Goal: Task Accomplishment & Management: Use online tool/utility

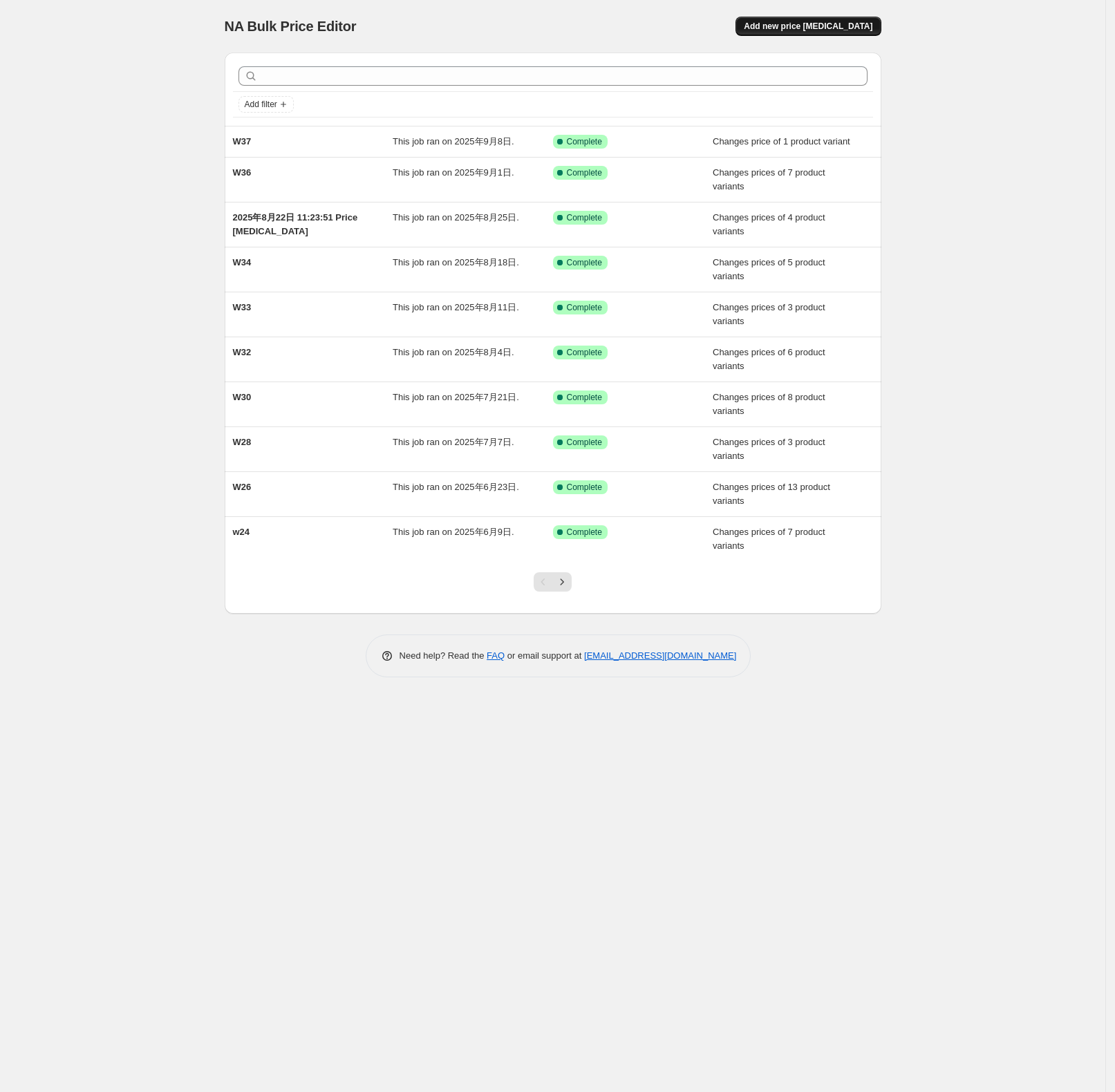
click at [818, 34] on button "Add new price change job" at bounding box center [807, 26] width 146 height 19
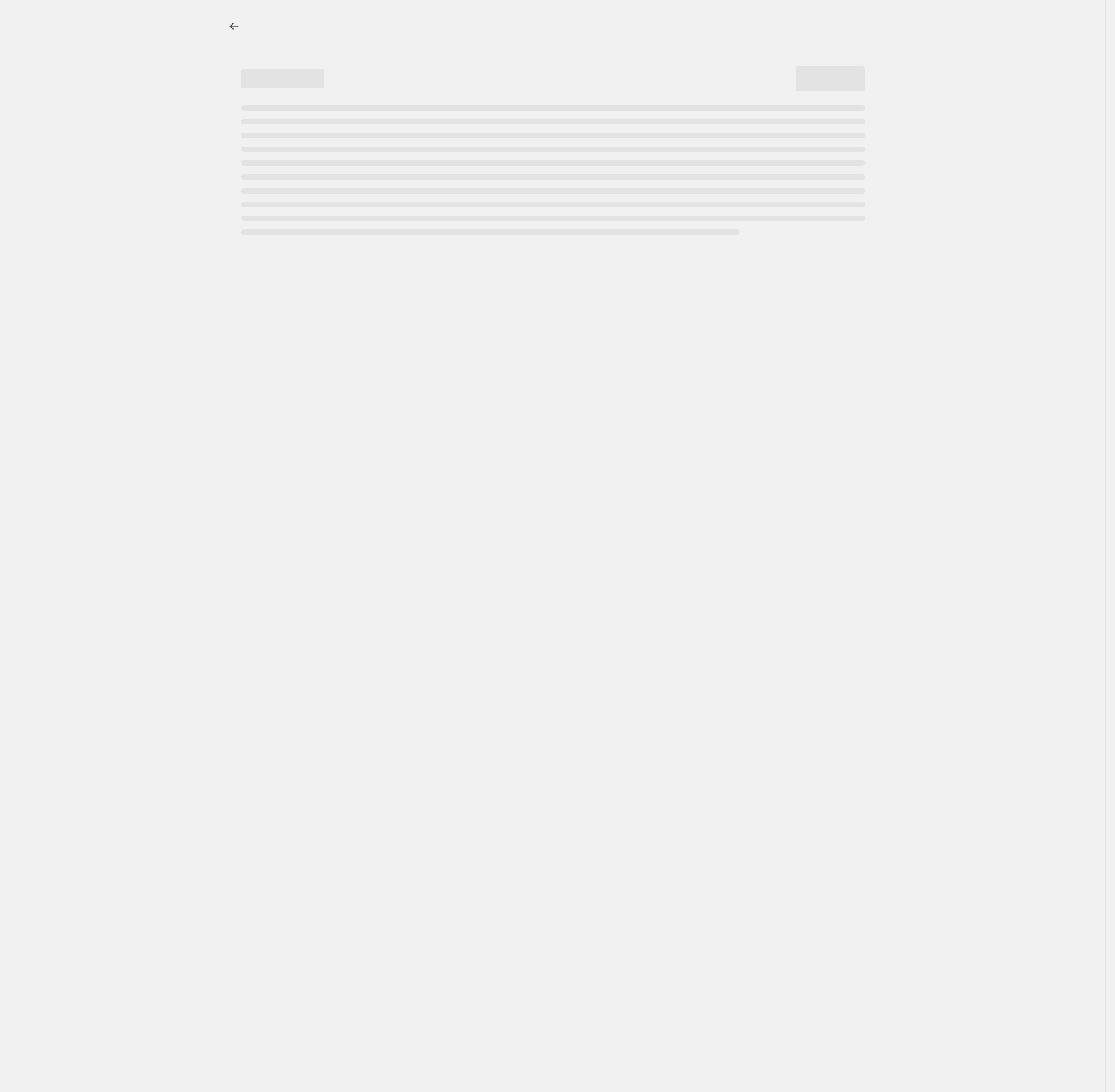
select select "percentage"
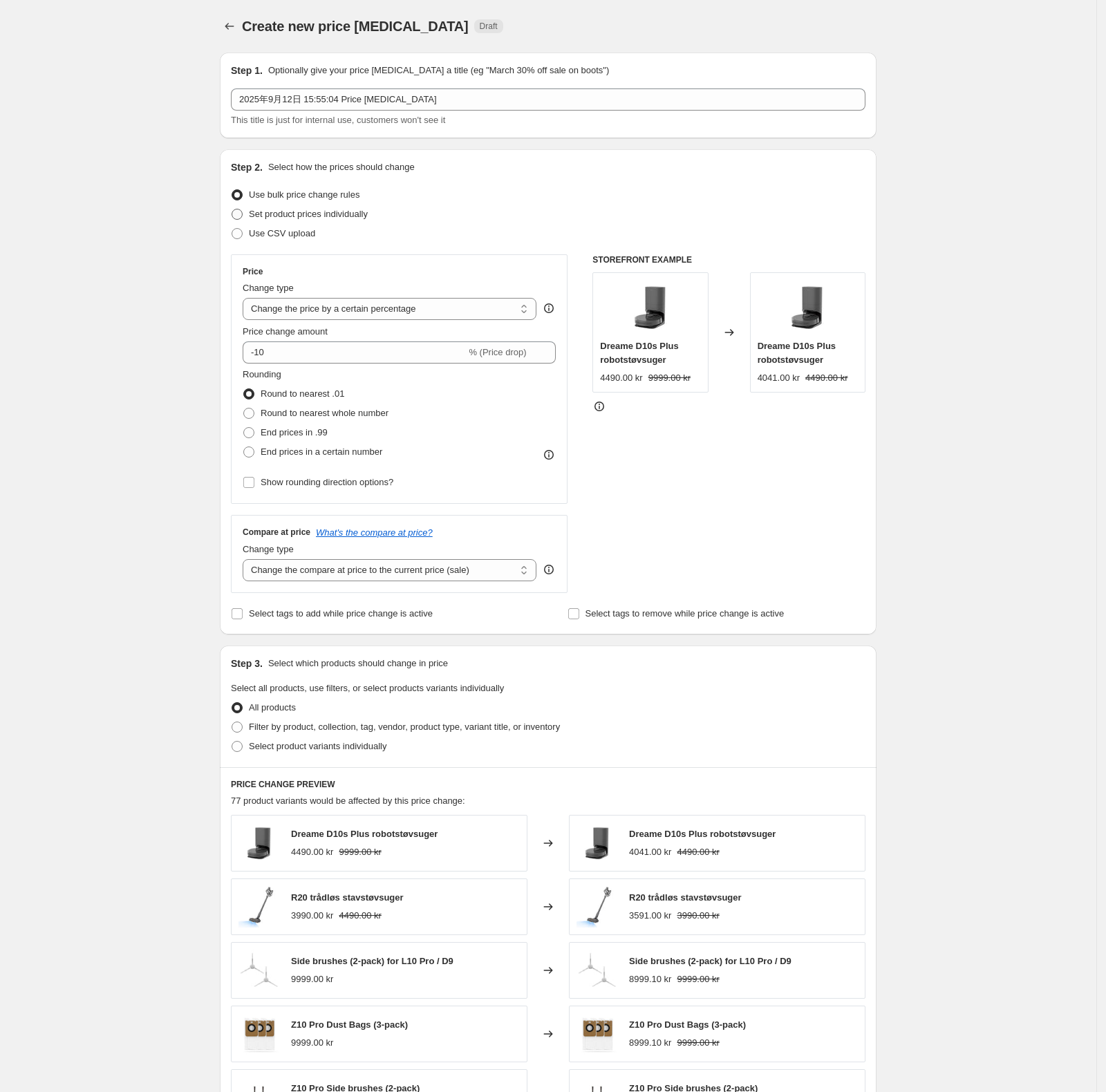
click at [287, 210] on span "Set product prices individually" at bounding box center [308, 213] width 119 height 10
click at [232, 210] on input "Set product prices individually" at bounding box center [232, 209] width 1 height 1
radio input "true"
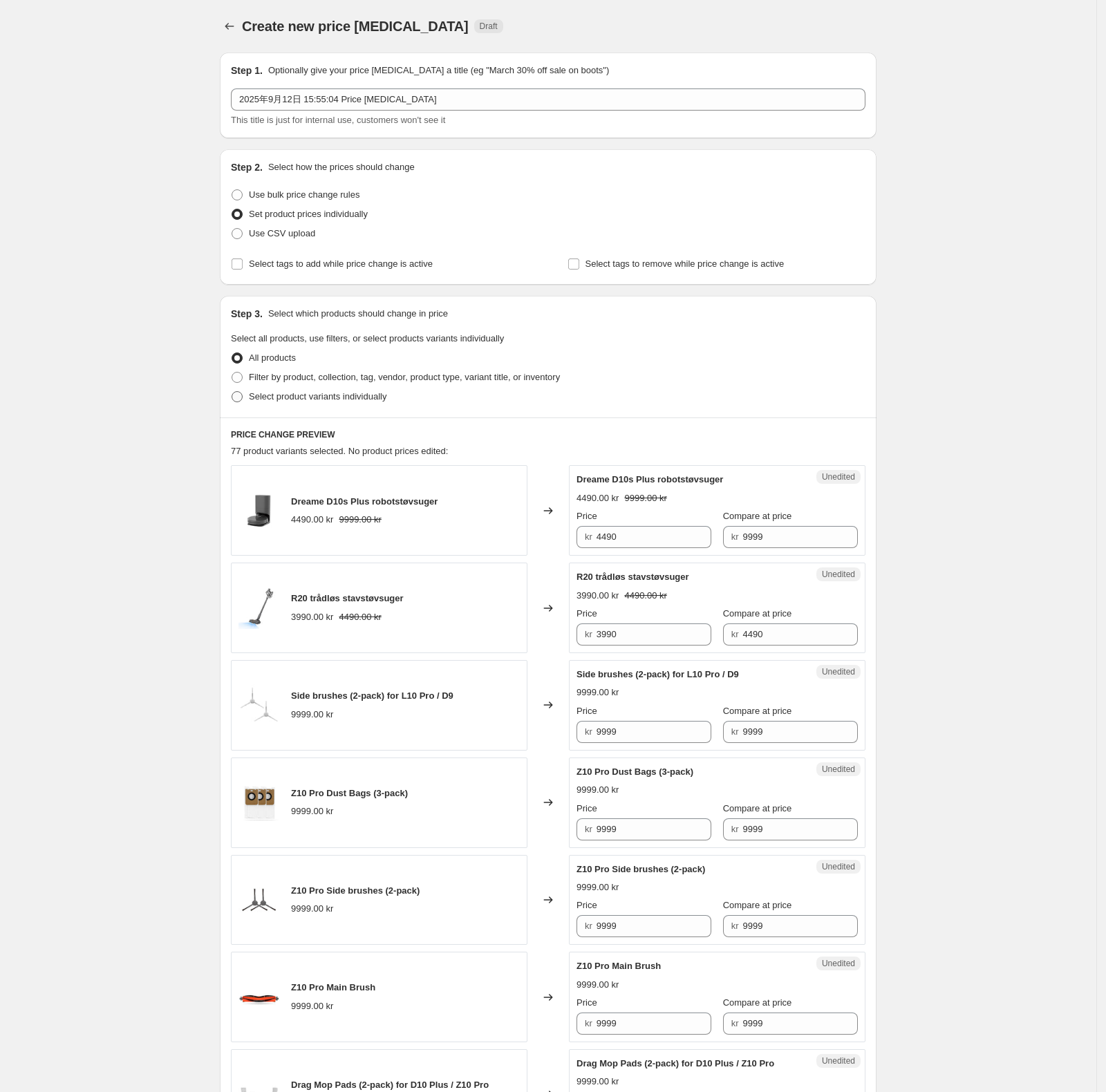
click at [338, 393] on span "Select product variants individually" at bounding box center [317, 396] width 137 height 10
click at [232, 392] on input "Select product variants individually" at bounding box center [232, 391] width 1 height 1
radio input "true"
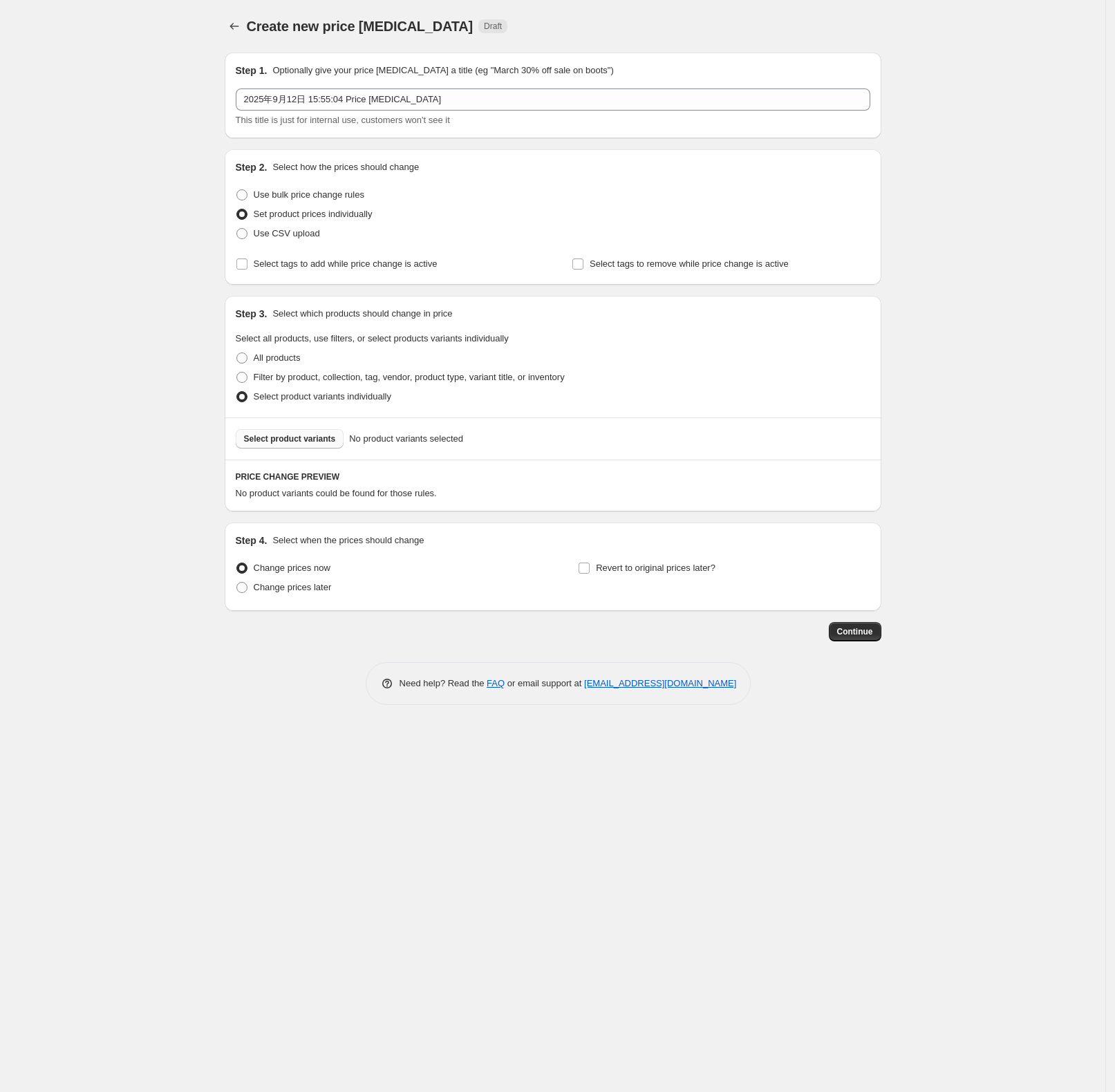
click at [310, 438] on span "Select product variants" at bounding box center [289, 438] width 92 height 11
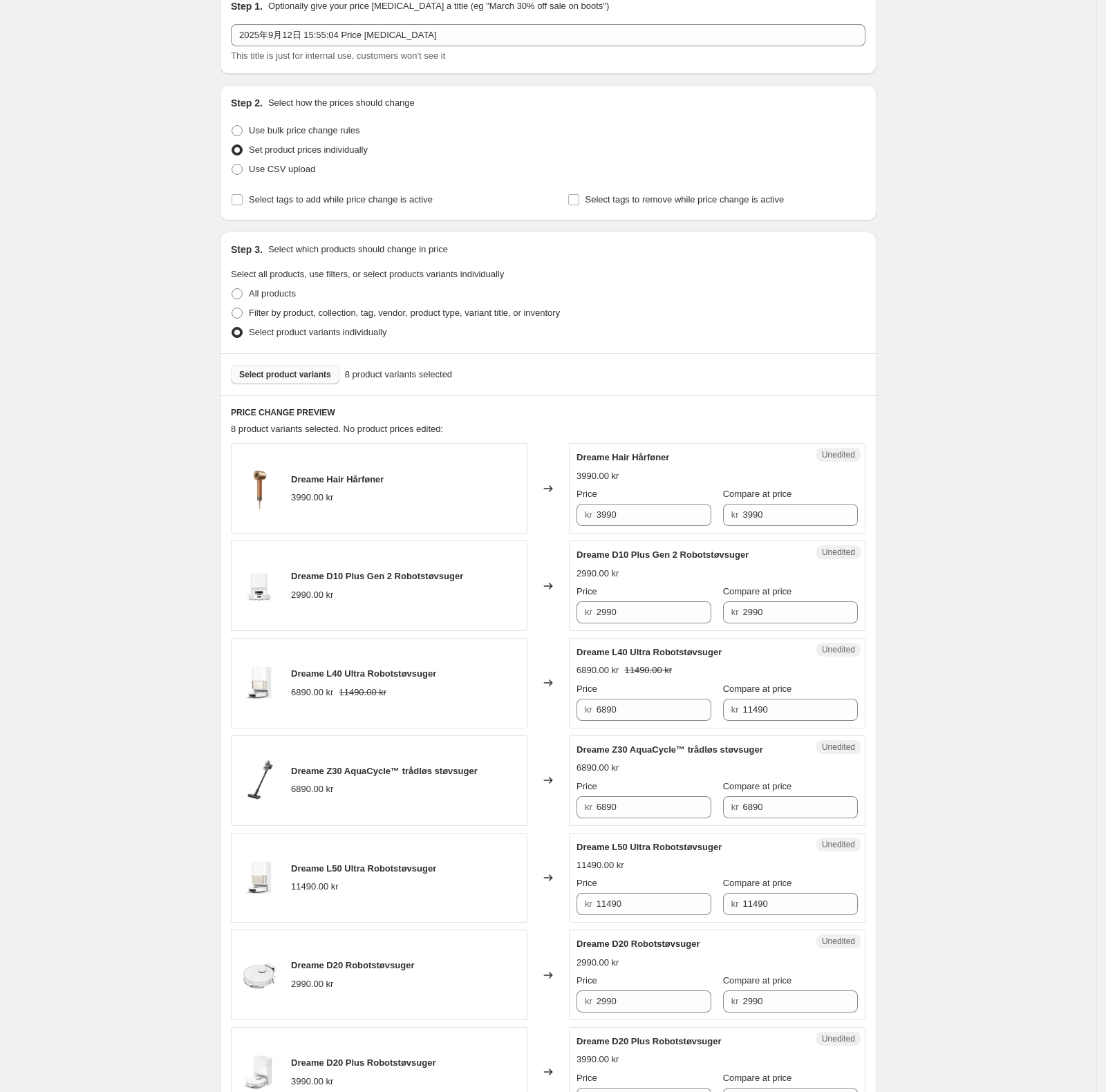
scroll to position [92, 0]
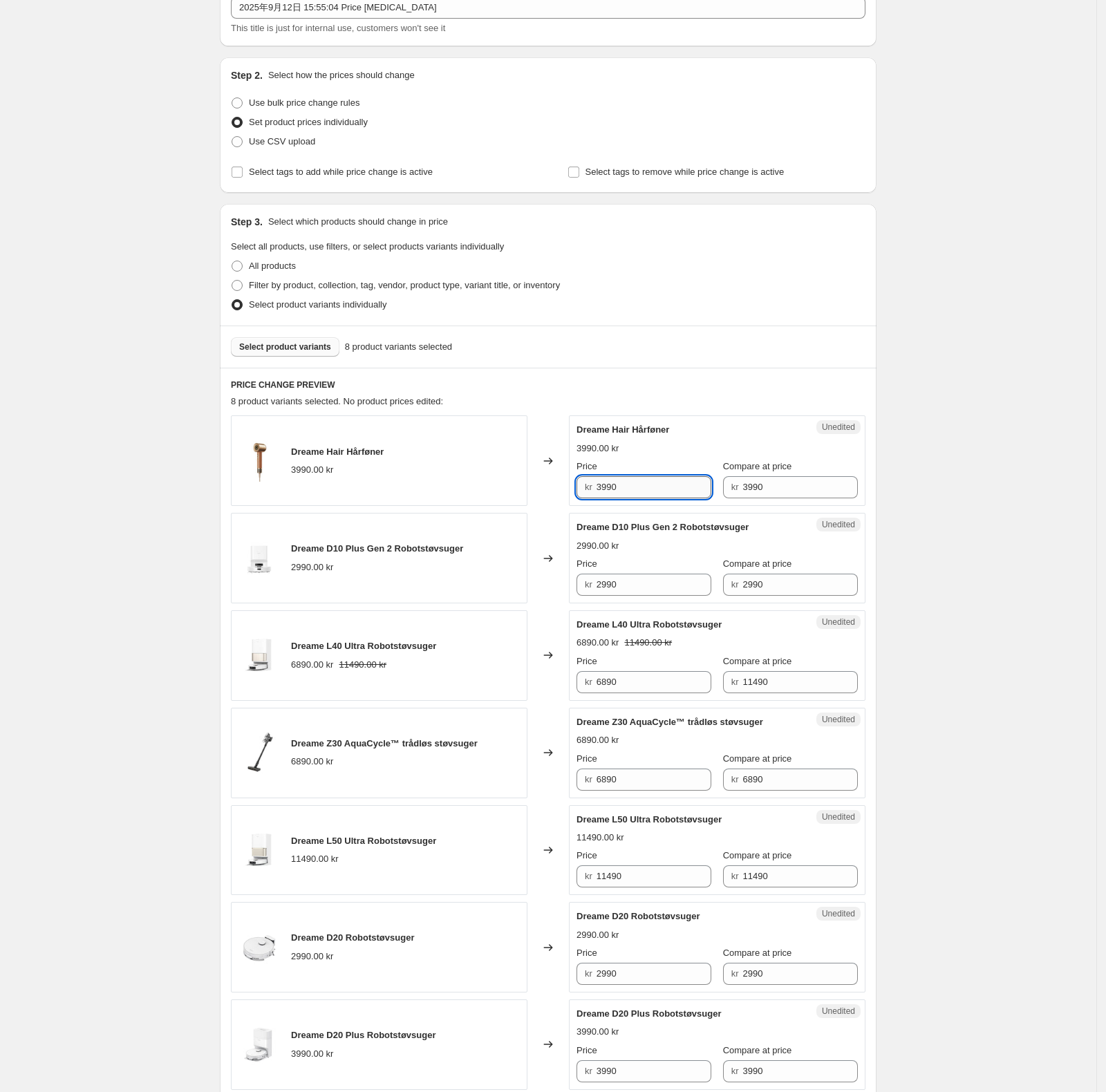
click at [654, 496] on input "3990" at bounding box center [654, 488] width 116 height 22
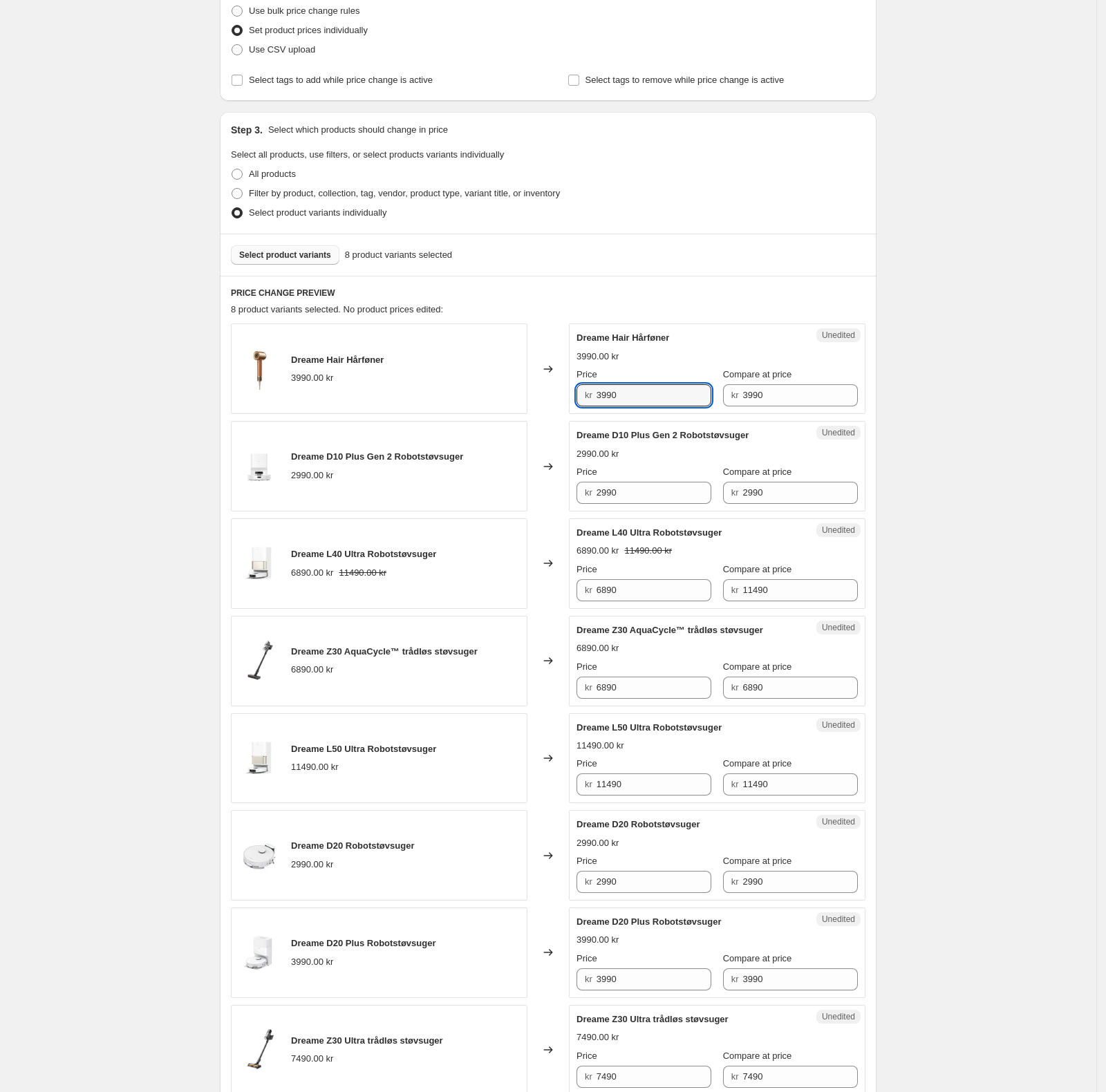
drag, startPoint x: 628, startPoint y: 403, endPoint x: 590, endPoint y: 402, distance: 38.0
click at [590, 402] on div "kr 3990" at bounding box center [643, 396] width 134 height 22
click at [642, 395] on input "3990" at bounding box center [654, 396] width 116 height 22
click at [606, 396] on input "3990" at bounding box center [654, 396] width 116 height 22
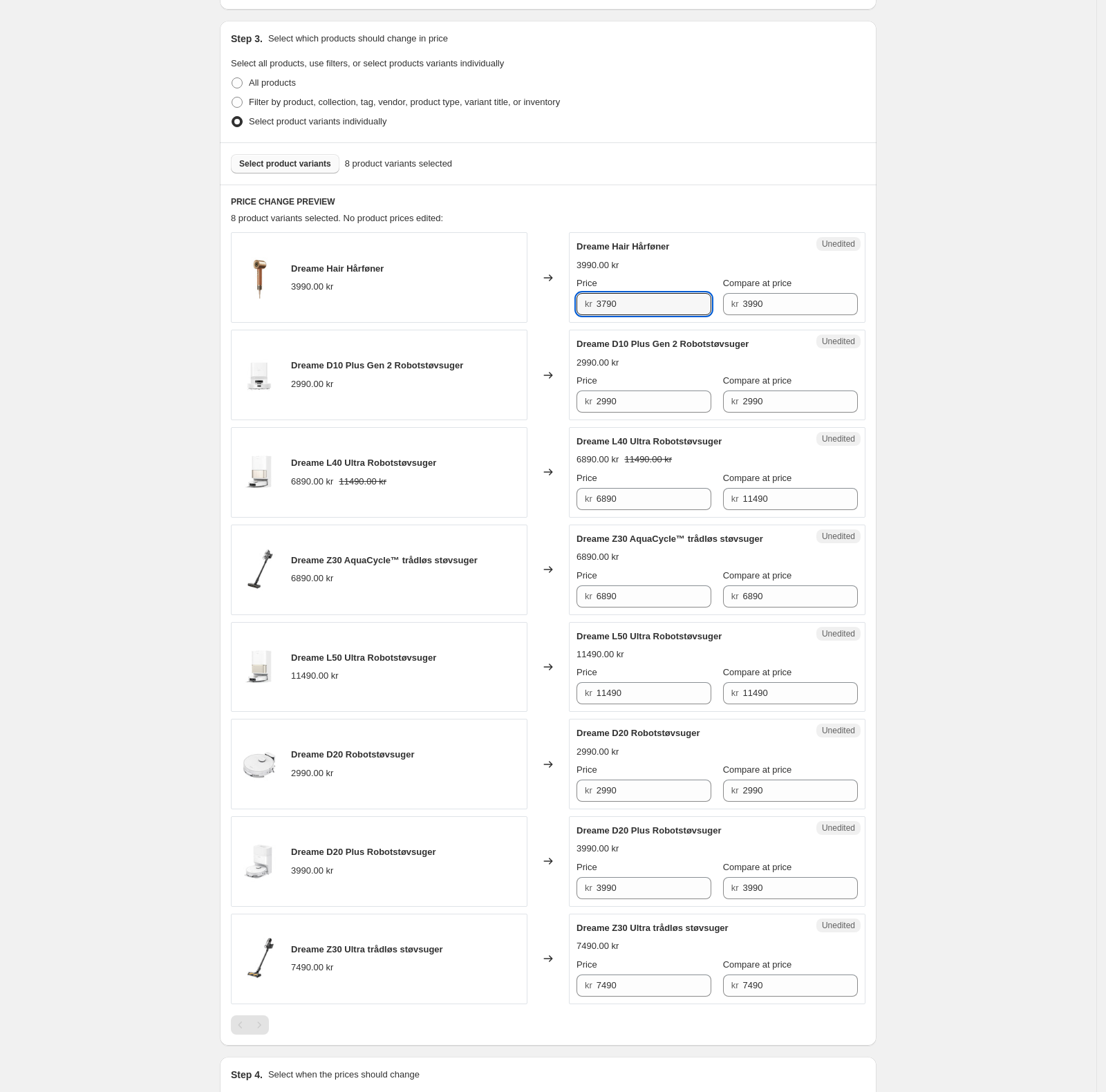
scroll to position [276, 0]
type input "3790"
drag, startPoint x: 612, startPoint y: 400, endPoint x: 599, endPoint y: 393, distance: 14.8
click at [601, 395] on div "kr 2990" at bounding box center [643, 400] width 134 height 22
type input "1490"
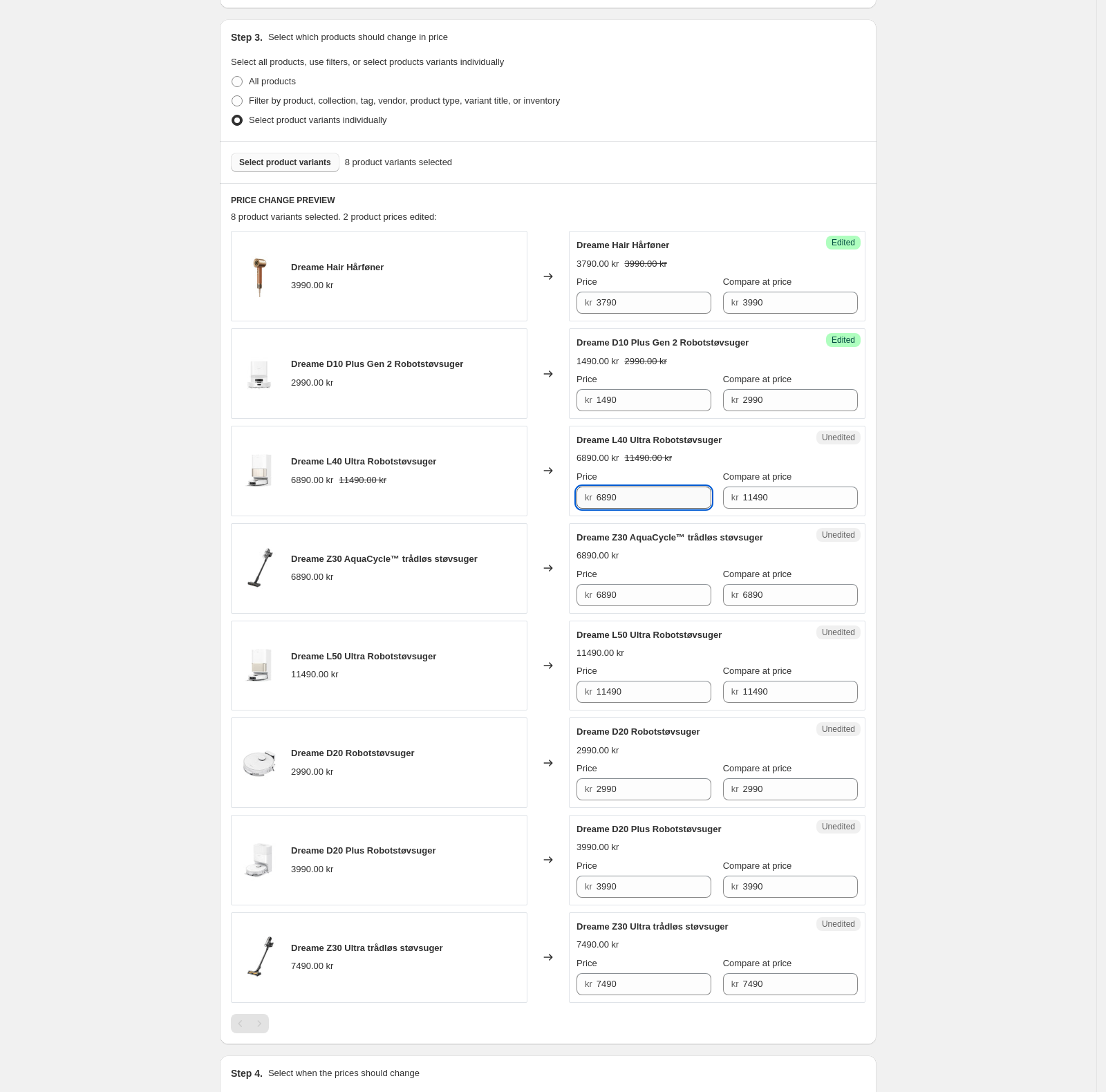
click at [656, 496] on input "6890" at bounding box center [654, 498] width 116 height 22
drag, startPoint x: 781, startPoint y: 498, endPoint x: 741, endPoint y: 493, distance: 40.3
click at [741, 493] on div "kr 11490" at bounding box center [790, 498] width 134 height 22
click at [642, 498] on input "6890" at bounding box center [654, 498] width 116 height 22
drag, startPoint x: 629, startPoint y: 501, endPoint x: 573, endPoint y: 490, distance: 57.1
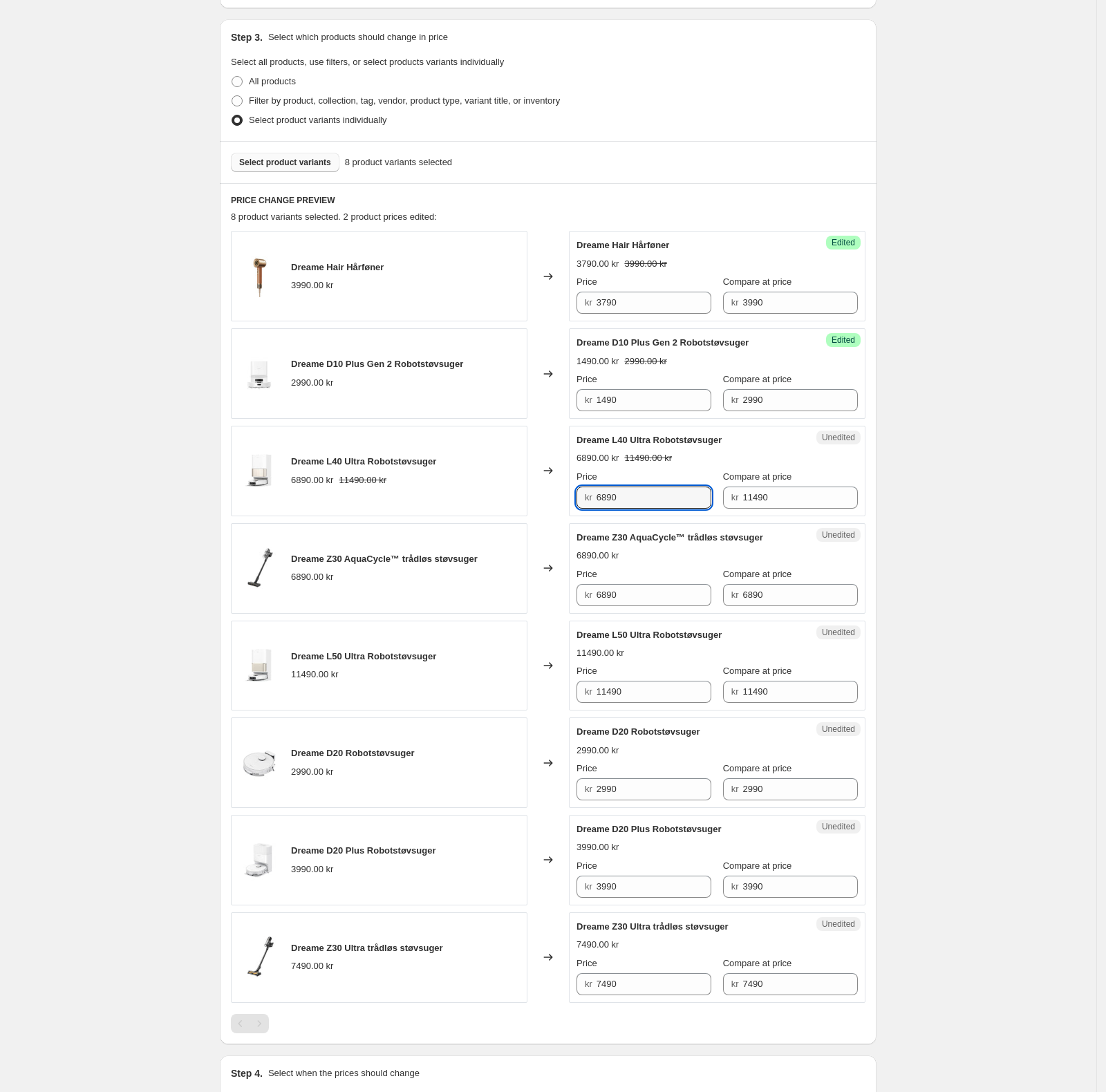
click at [573, 490] on div "Unedited Dreame L40 Ultra Robotstøvsuger 6890.00 kr 11490.00 kr Price kr 6890 C…" at bounding box center [718, 471] width 297 height 91
paste input "114"
type input "11490"
click at [661, 590] on input "6890" at bounding box center [654, 595] width 116 height 22
drag, startPoint x: 613, startPoint y: 590, endPoint x: 590, endPoint y: 587, distance: 23.2
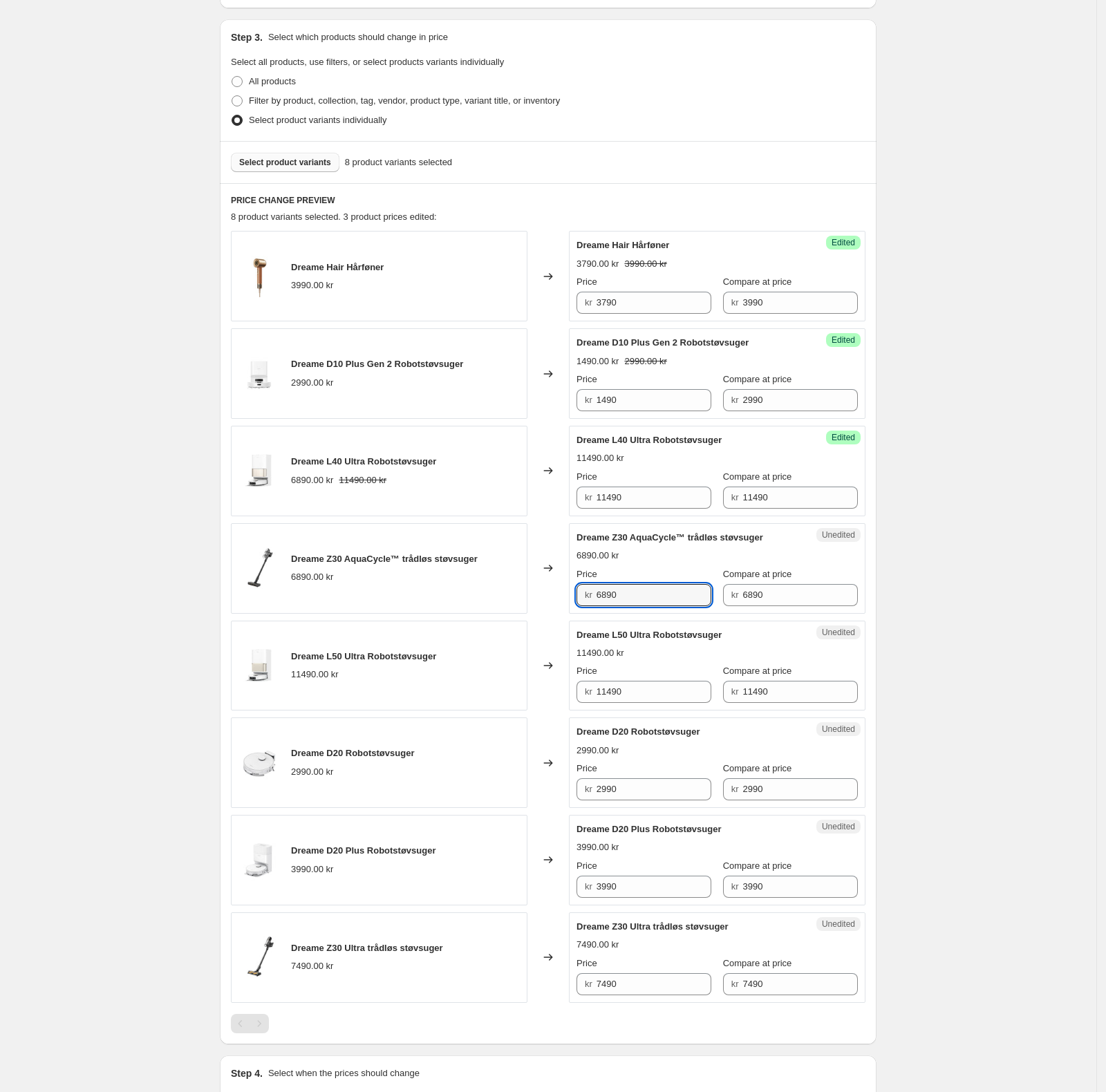
click at [590, 587] on div "kr 6890" at bounding box center [643, 595] width 134 height 22
type input "5690"
click at [755, 696] on input "11490" at bounding box center [800, 692] width 116 height 22
click at [670, 699] on input "11490" at bounding box center [654, 692] width 116 height 22
drag, startPoint x: 659, startPoint y: 692, endPoint x: 552, endPoint y: 692, distance: 107.0
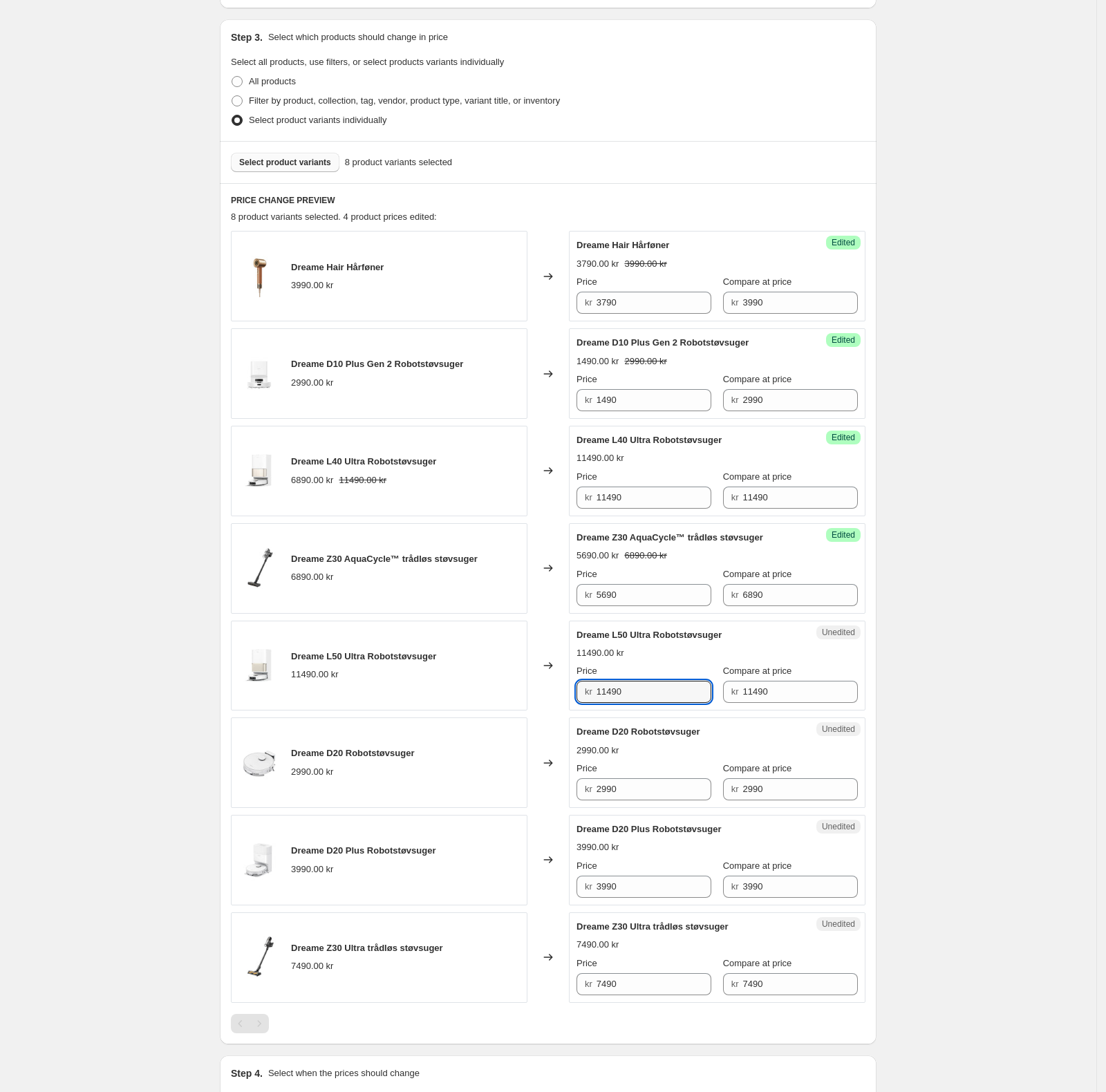
click at [552, 692] on div "Dreame L50 Ultra Robotstøvsuger 11490.00 kr Changed to Unedited Dreame L50 Ultr…" at bounding box center [548, 666] width 634 height 91
type input "9990"
click at [757, 799] on input "2990" at bounding box center [800, 789] width 116 height 22
click at [692, 796] on input "2990" at bounding box center [654, 789] width 116 height 22
click at [774, 797] on input "2990" at bounding box center [800, 789] width 116 height 22
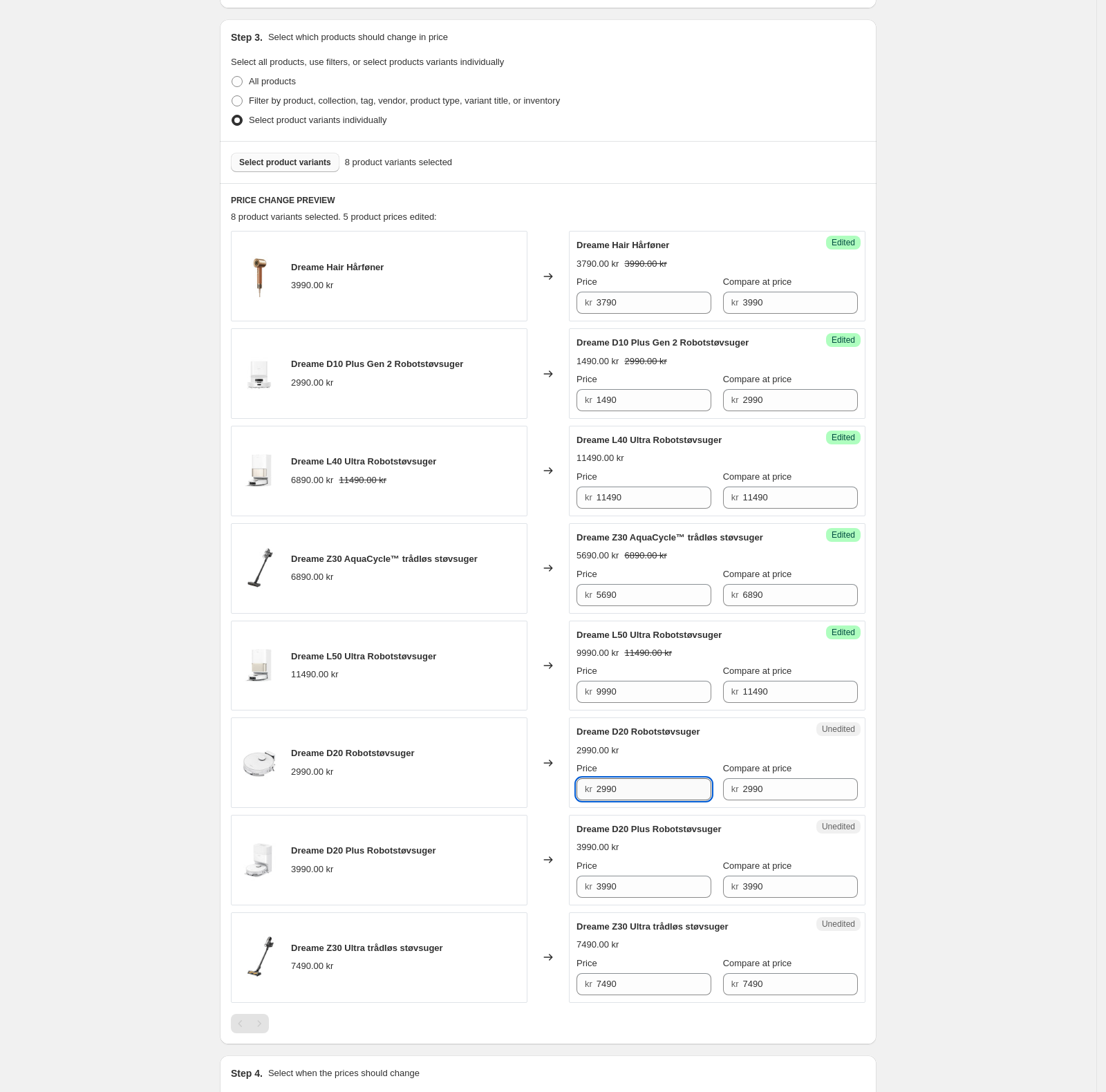
click at [609, 783] on input "2990" at bounding box center [654, 789] width 116 height 22
type input "2490"
click at [644, 844] on div "3990.00 kr" at bounding box center [717, 847] width 281 height 14
drag, startPoint x: 637, startPoint y: 890, endPoint x: 585, endPoint y: 886, distance: 52.2
click at [585, 886] on div "kr 3990" at bounding box center [643, 887] width 134 height 22
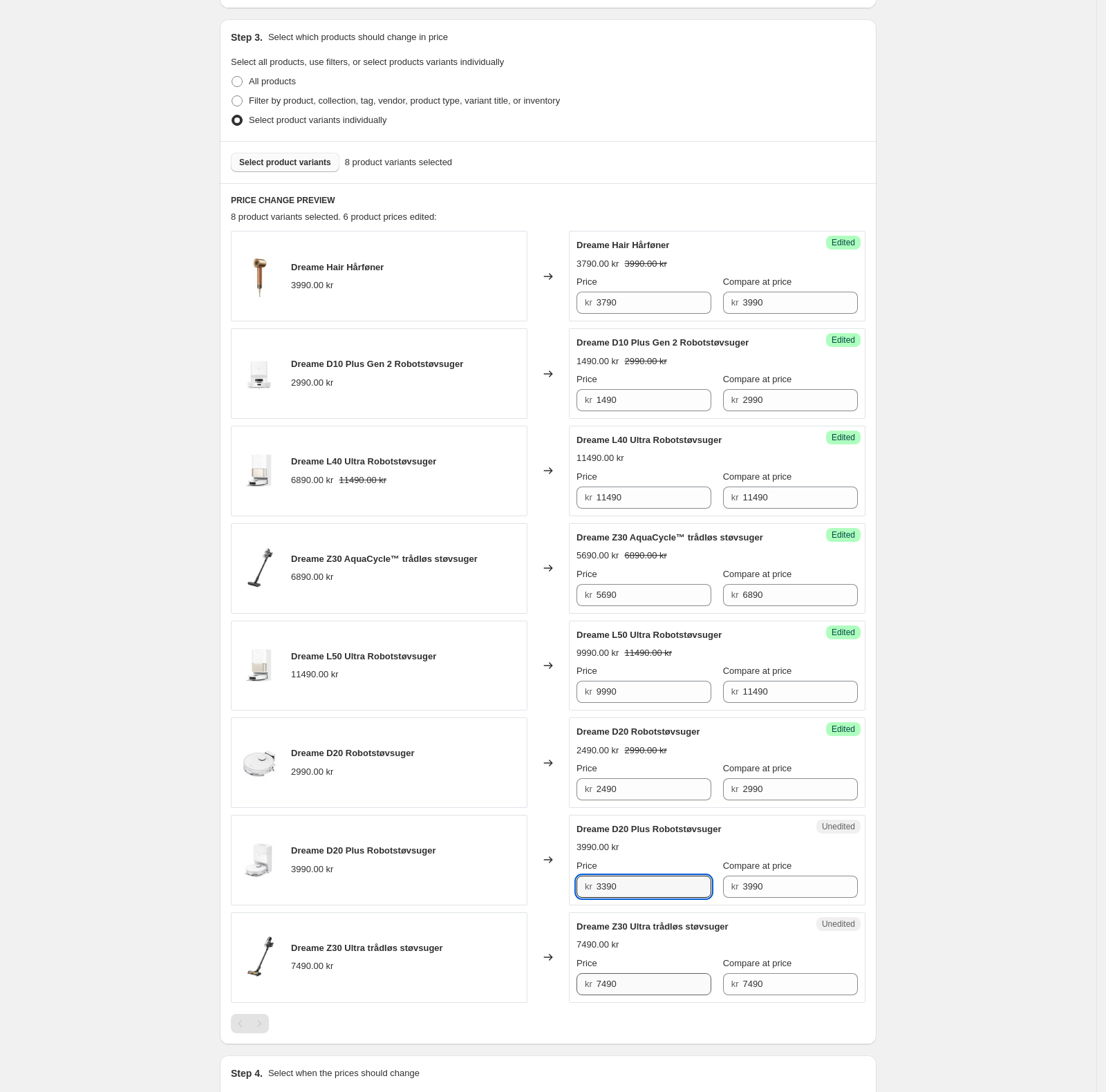
type input "3390"
click at [690, 983] on input "7490" at bounding box center [654, 984] width 116 height 22
drag, startPoint x: 654, startPoint y: 990, endPoint x: 561, endPoint y: 994, distance: 93.1
click at [566, 994] on div "Dreame Z30 Ultra trådløs støvsuger 7490.00 kr Changed to Unedited Dreame Z30 Ul…" at bounding box center [548, 958] width 634 height 91
type input "6390"
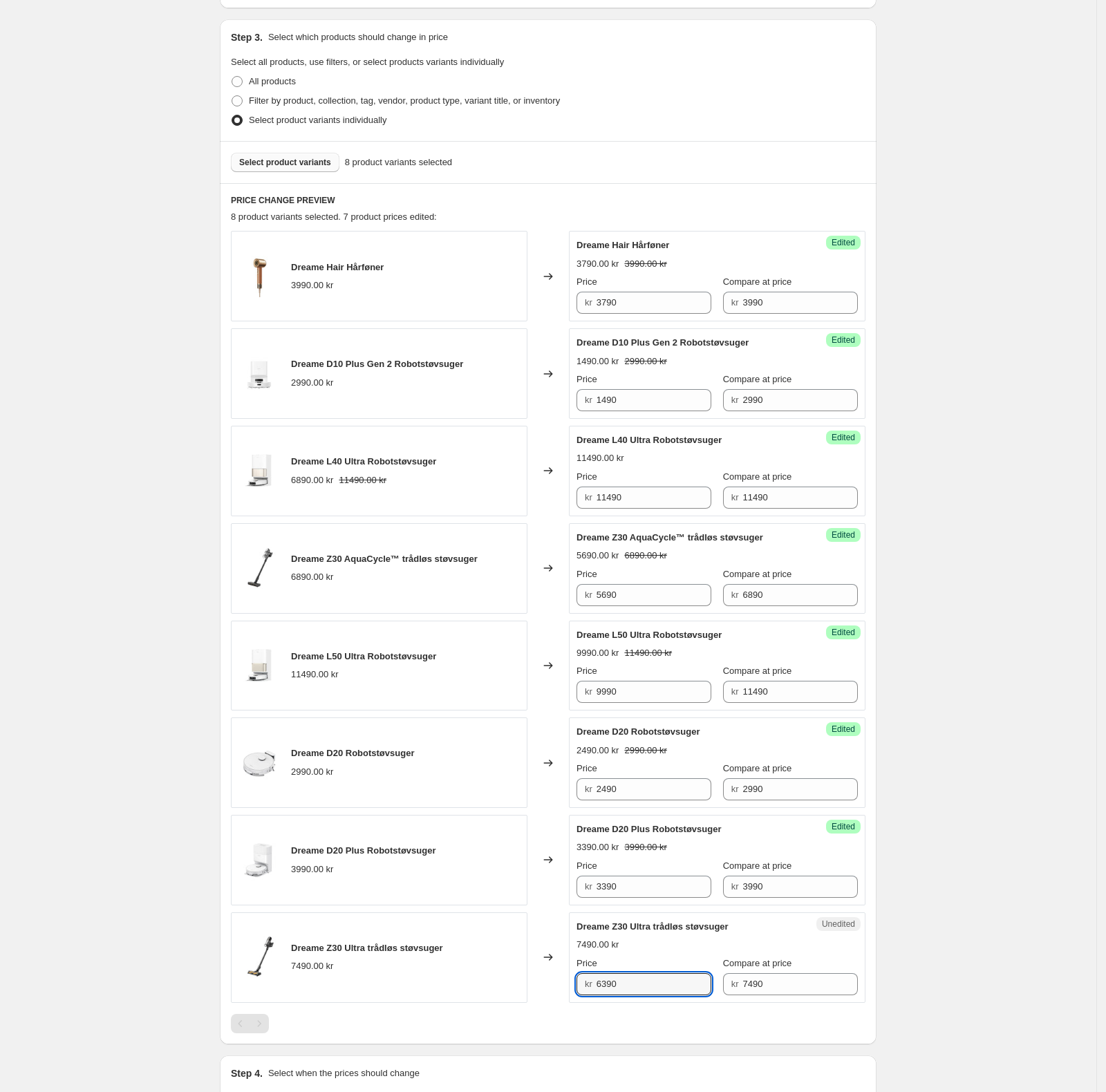
click at [947, 902] on div "Create new price change job. This page is ready Create new price change job Dra…" at bounding box center [548, 491] width 1096 height 1535
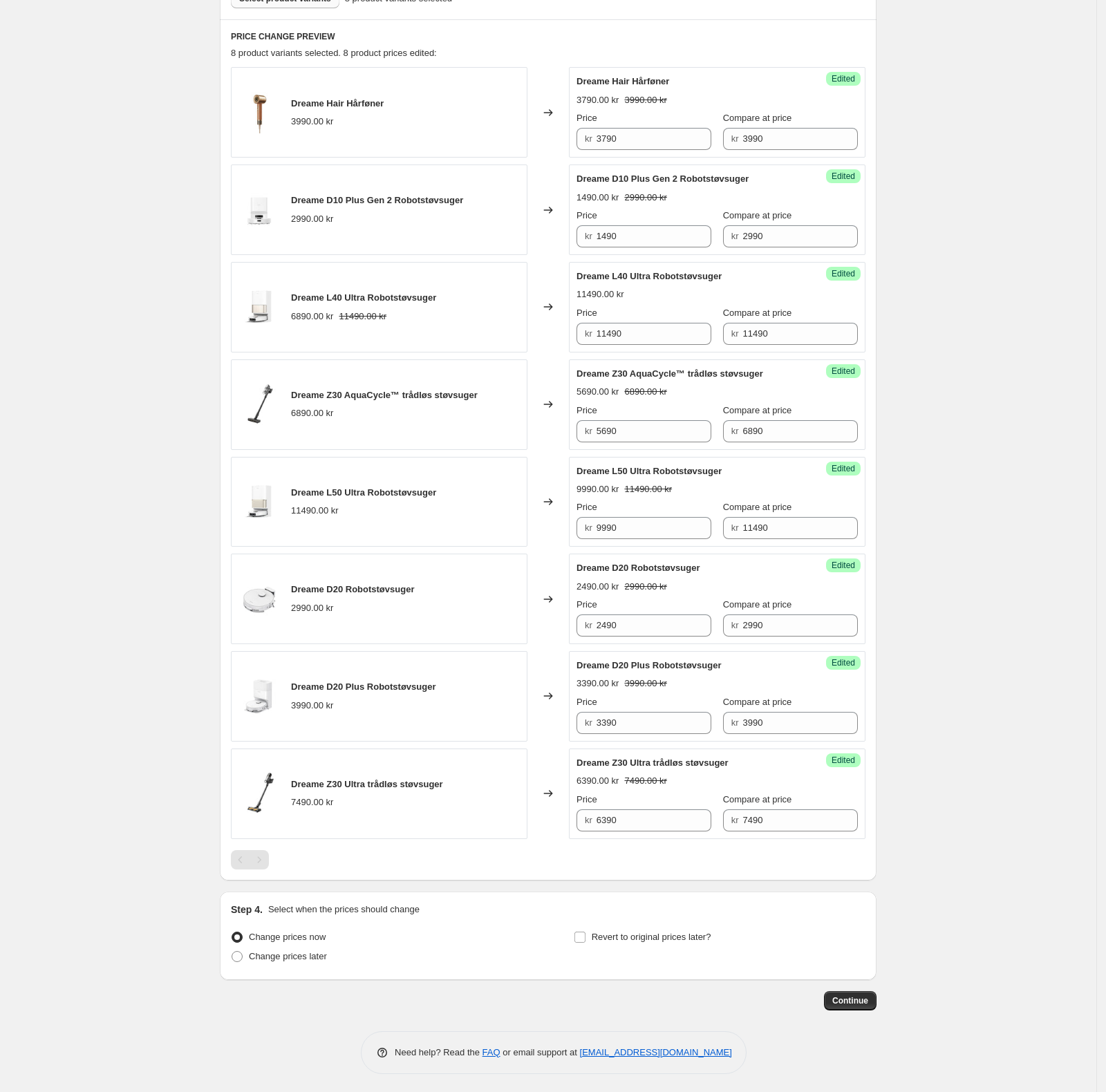
scroll to position [448, 0]
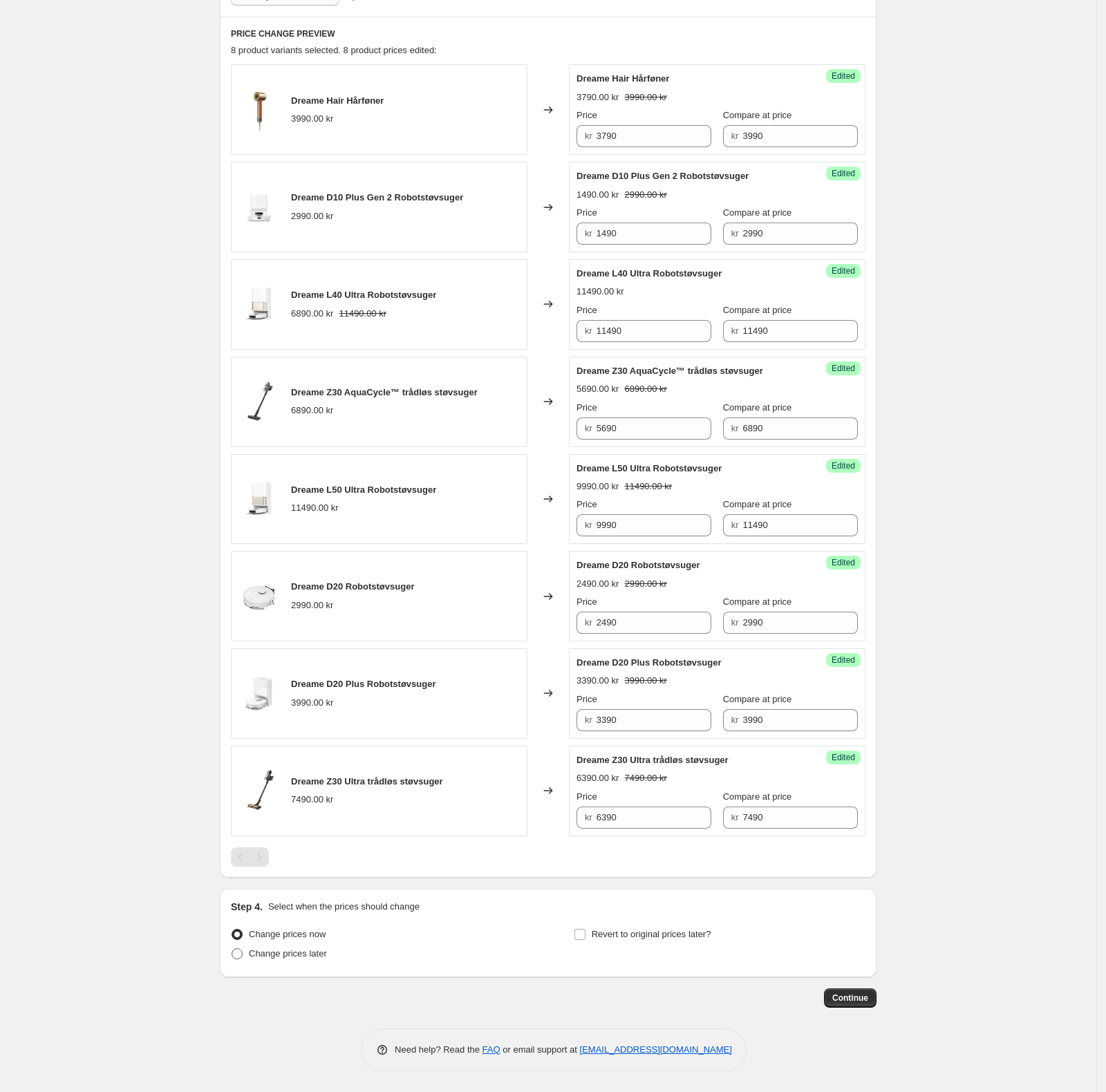
click at [290, 957] on span "Change prices later" at bounding box center [287, 953] width 78 height 10
click at [232, 949] on input "Change prices later" at bounding box center [232, 948] width 1 height 1
radio input "true"
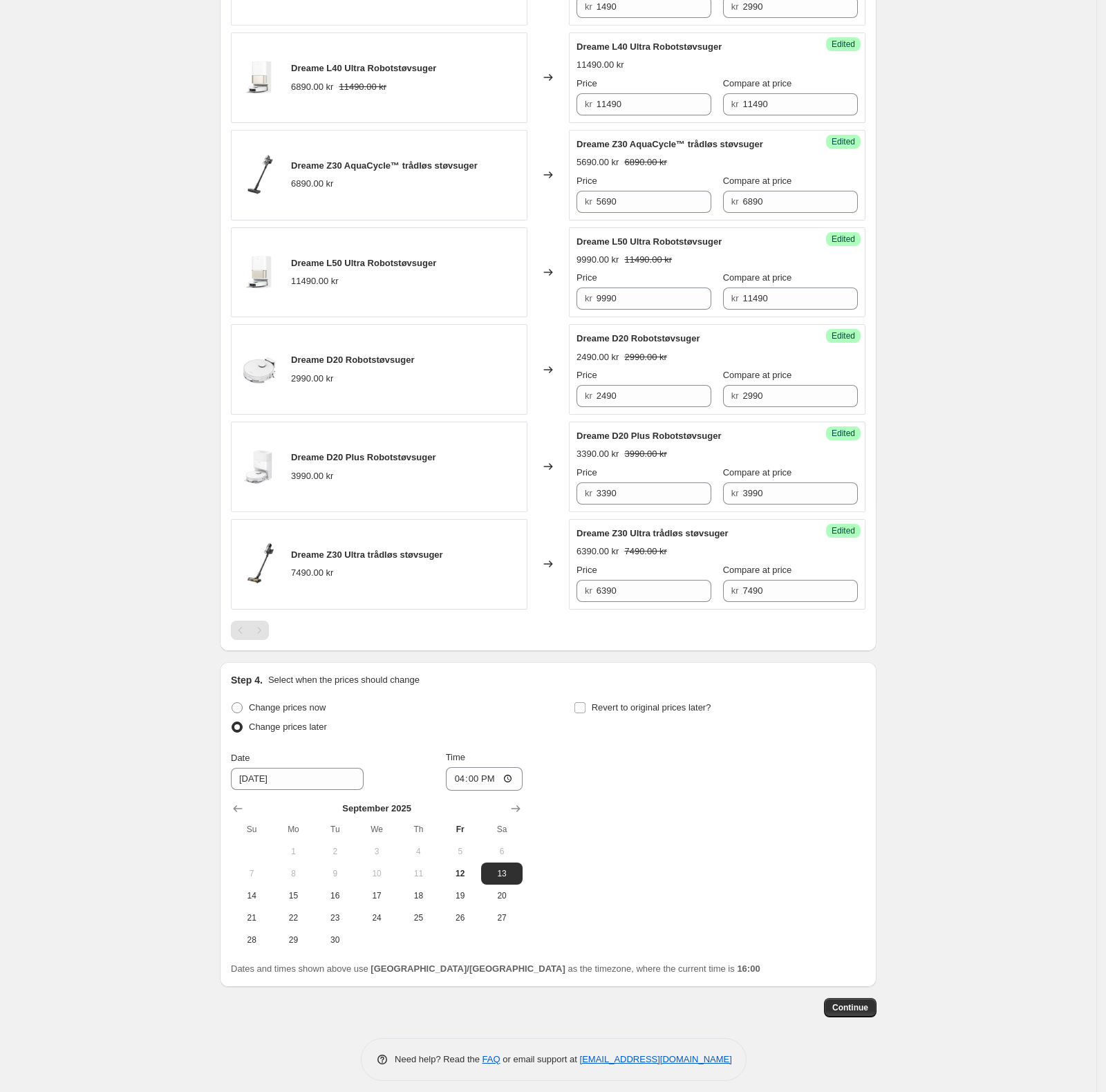
scroll to position [683, 0]
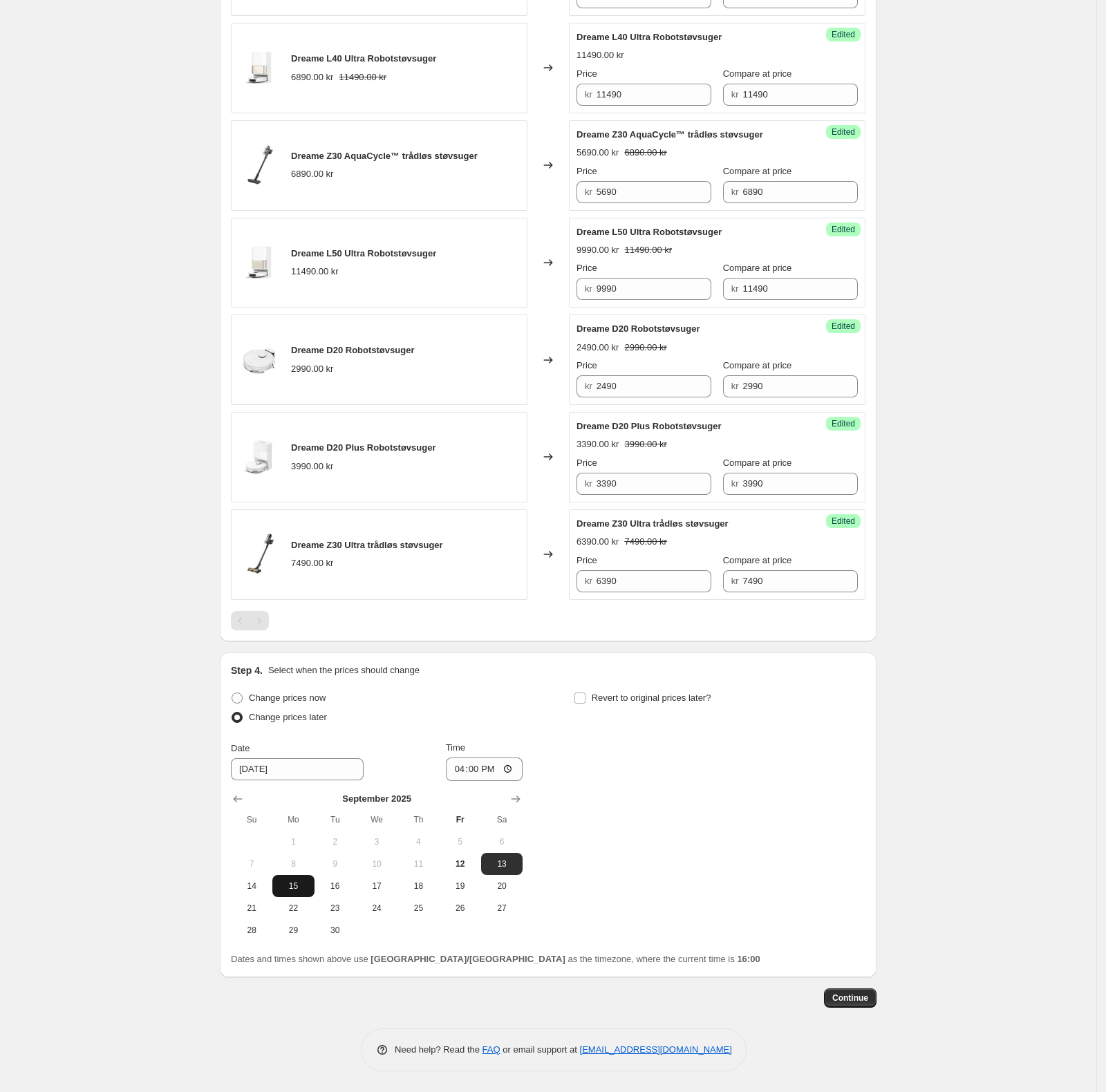
click at [295, 893] on button "15" at bounding box center [293, 886] width 42 height 22
type input "9/15/2025"
click at [477, 770] on input "16:00" at bounding box center [484, 768] width 77 height 23
type input "07:00"
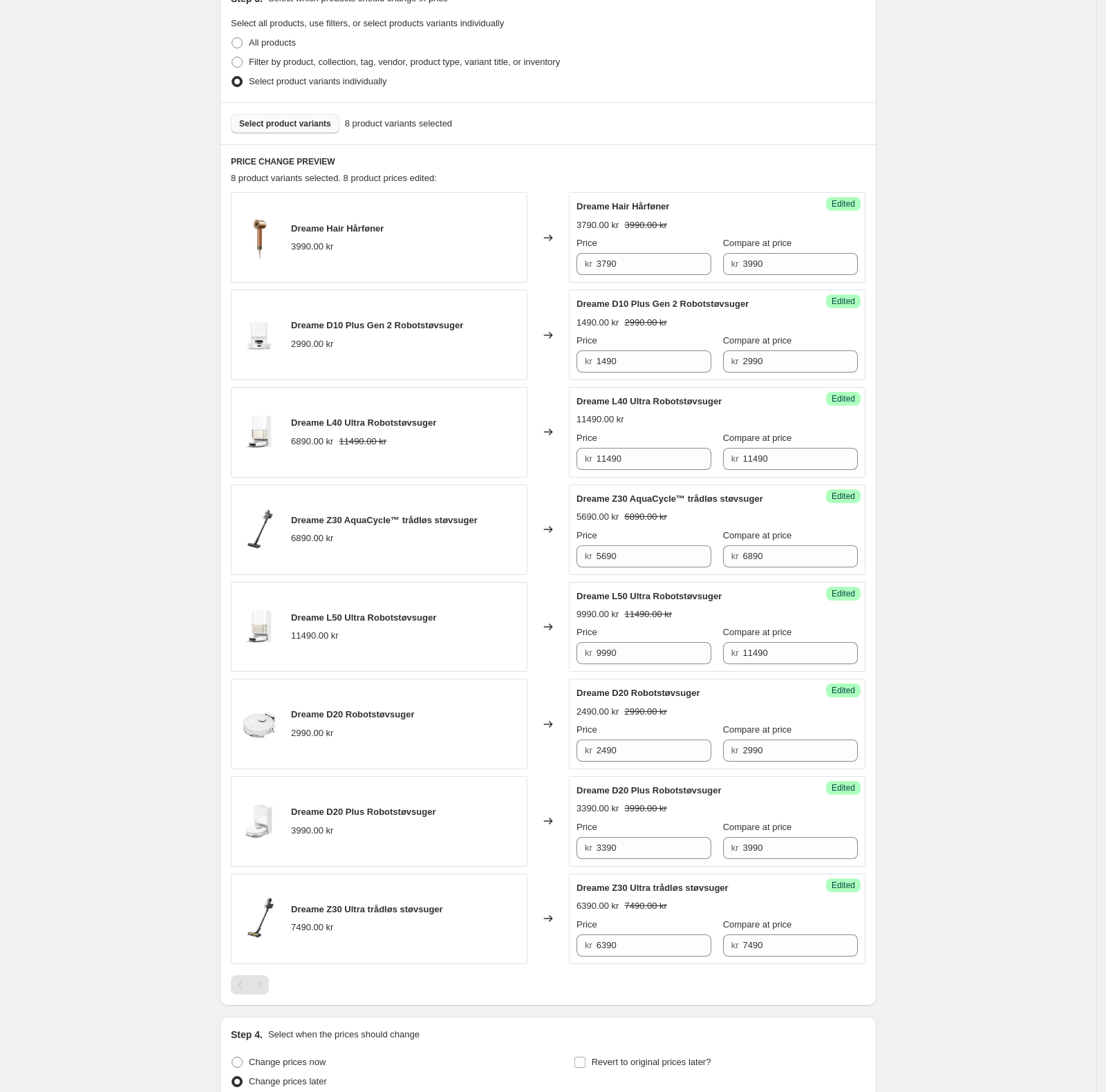
scroll to position [0, 0]
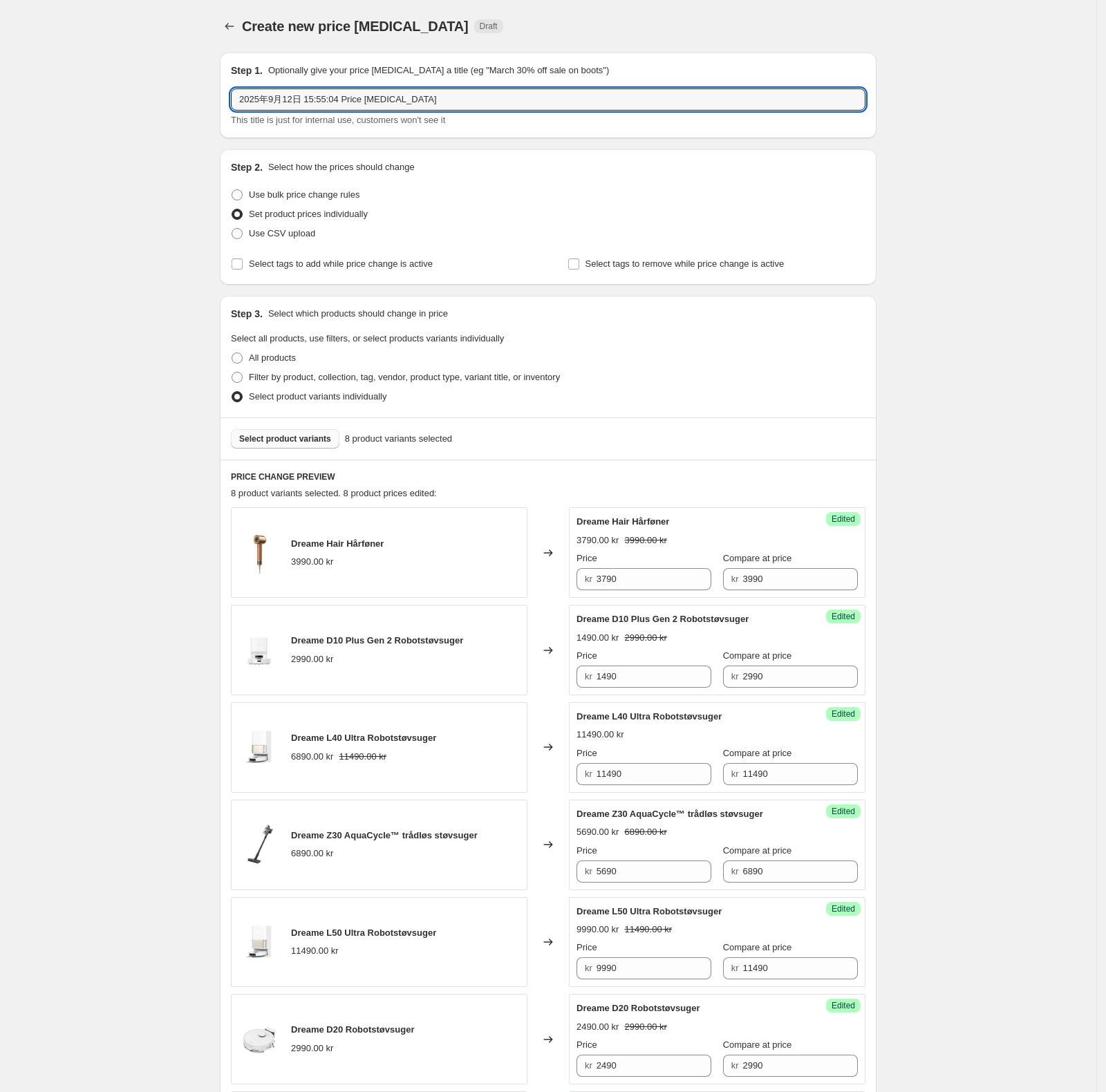
drag, startPoint x: 429, startPoint y: 106, endPoint x: 72, endPoint y: 94, distance: 357.2
click at [72, 94] on div "Create new price change job. This page is ready Create new price change job Dra…" at bounding box center [548, 885] width 1096 height 1771
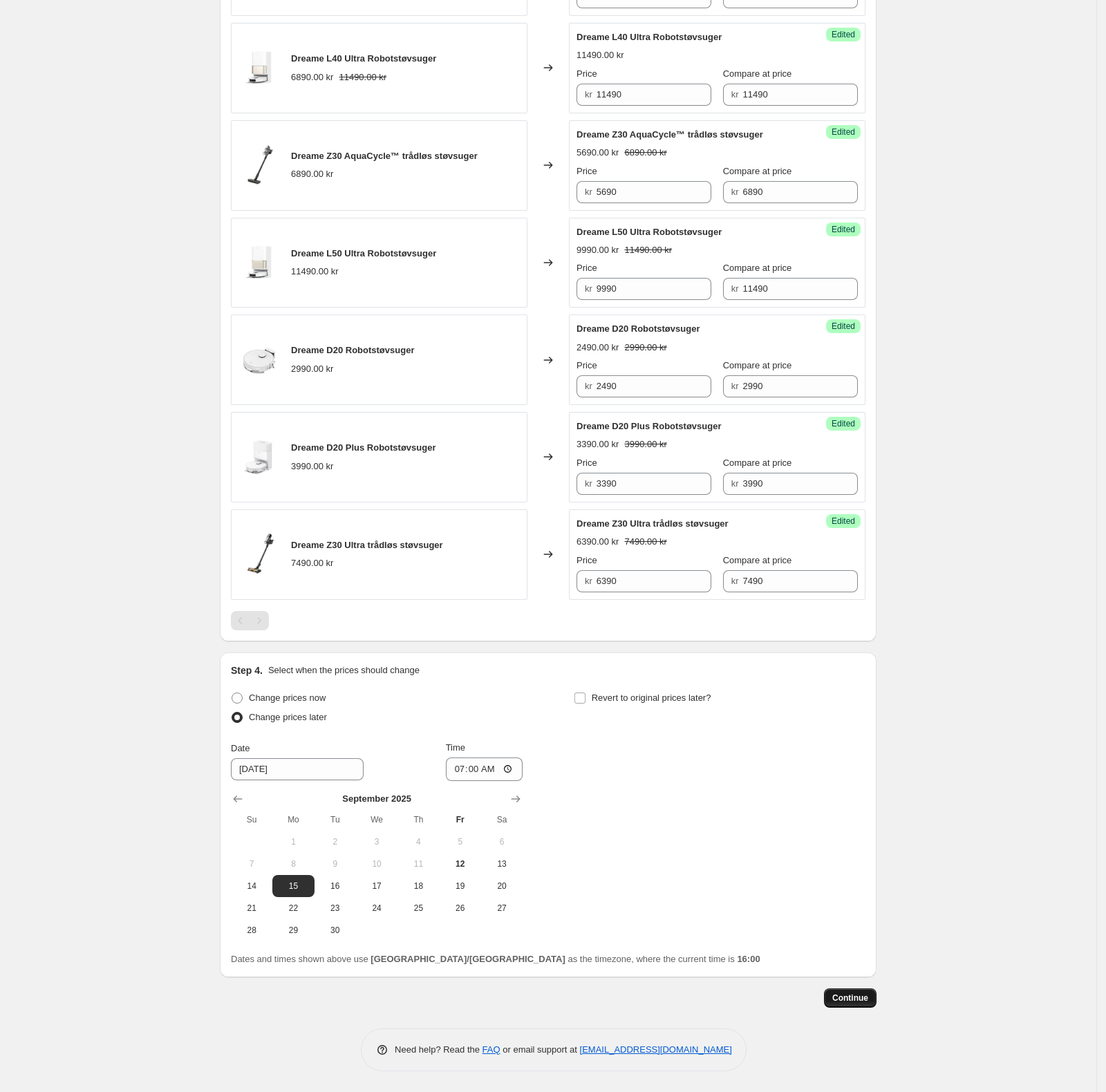
type input "W38"
click at [844, 1004] on button "Continue" at bounding box center [850, 997] width 53 height 19
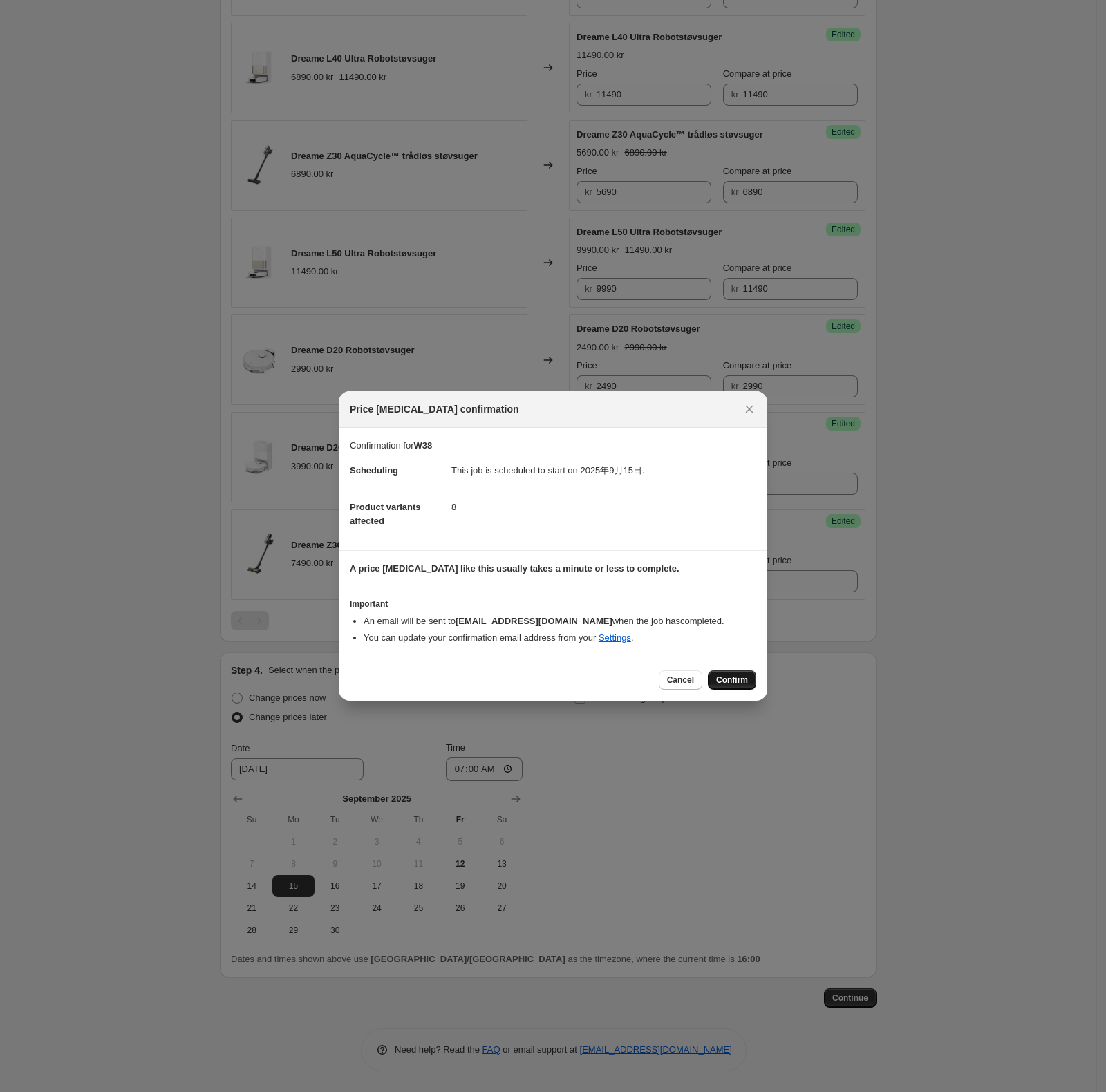
click at [735, 681] on span "Confirm" at bounding box center [731, 680] width 32 height 11
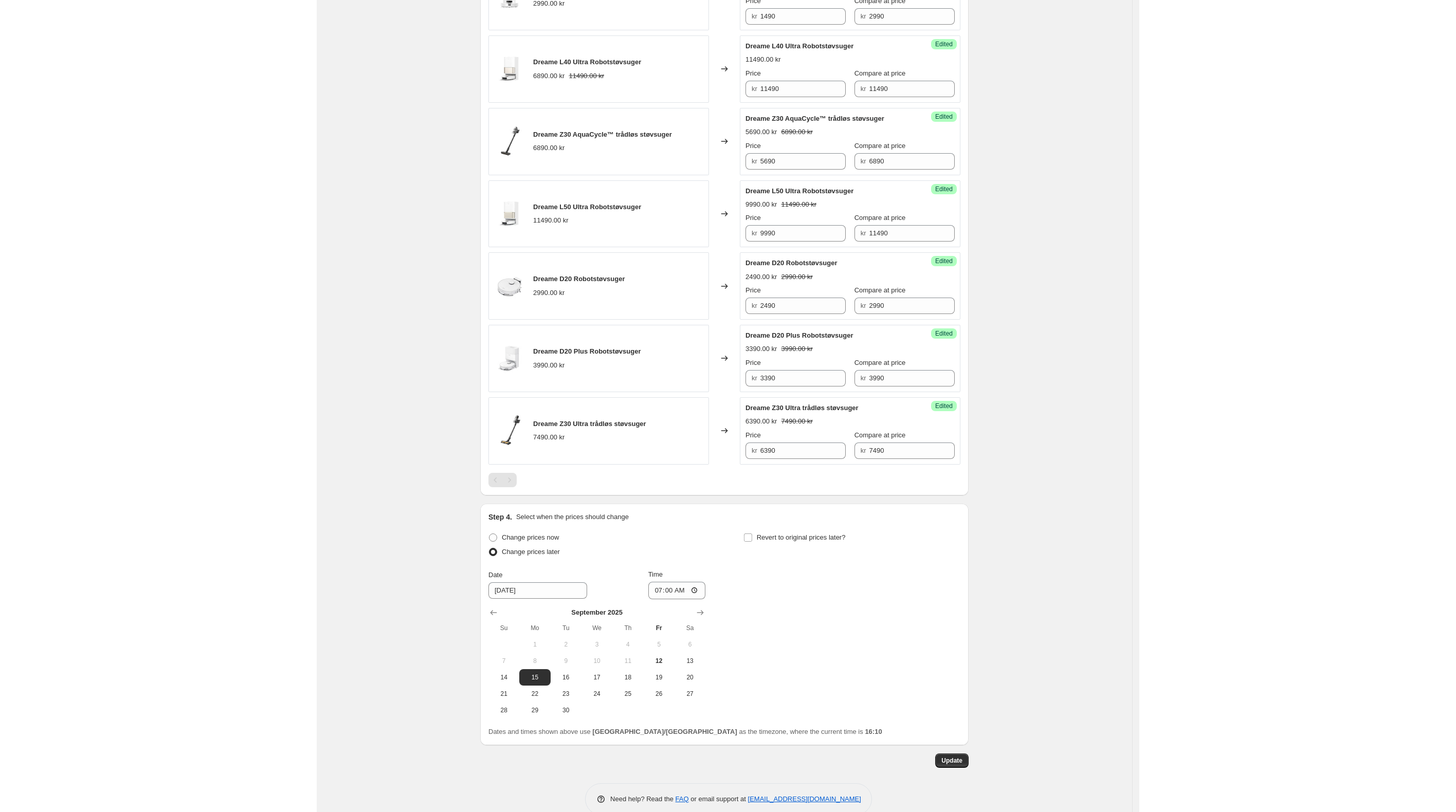
scroll to position [571, 0]
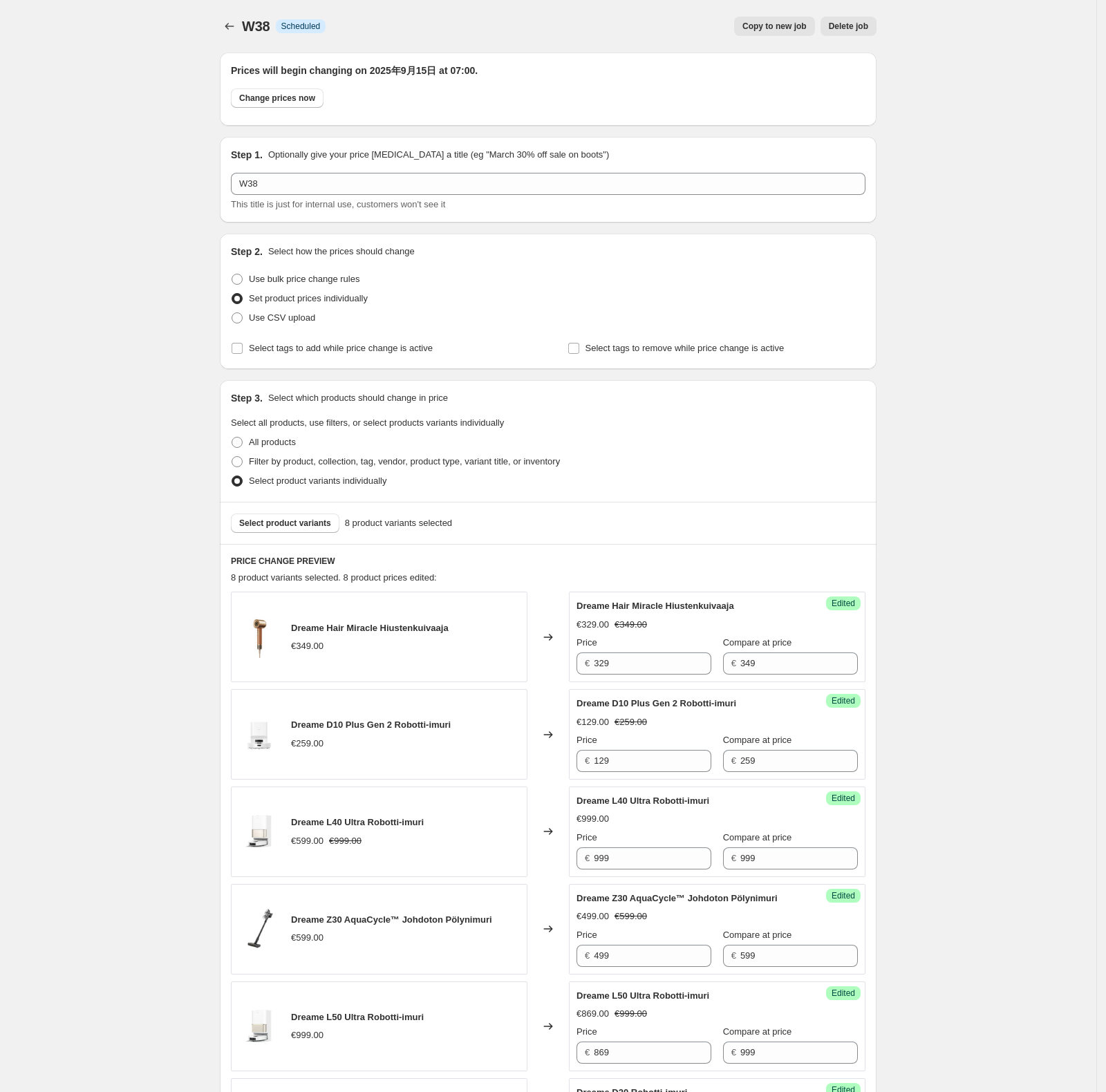
scroll to position [768, 0]
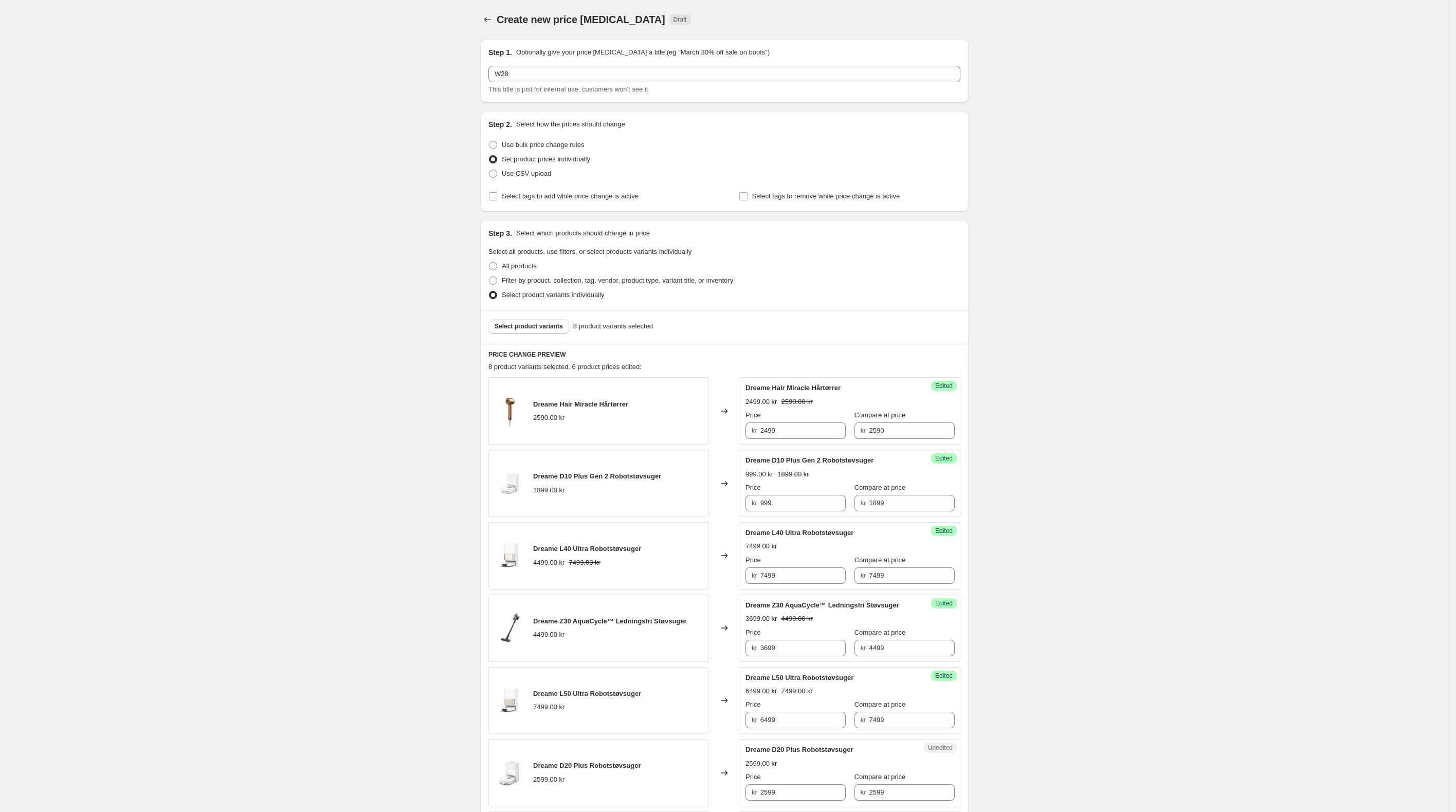
scroll to position [274, 0]
